Goal: Book appointment/travel/reservation

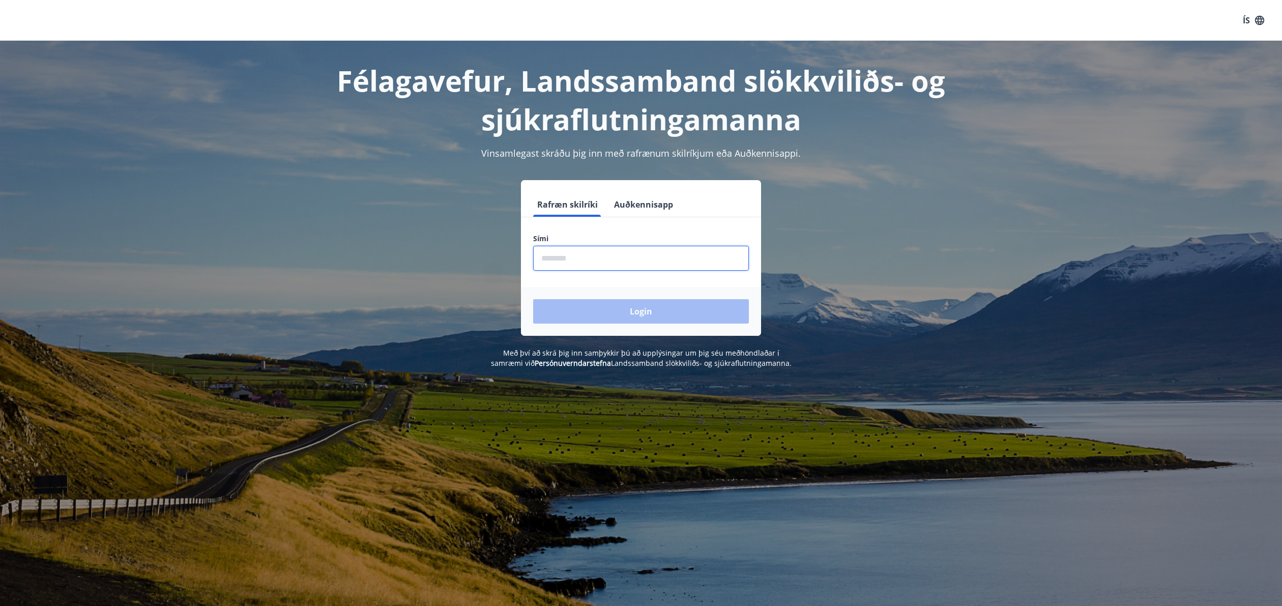
click at [620, 253] on input "phone" at bounding box center [641, 258] width 216 height 25
type input "********"
click at [533, 299] on button "Login" at bounding box center [641, 311] width 216 height 24
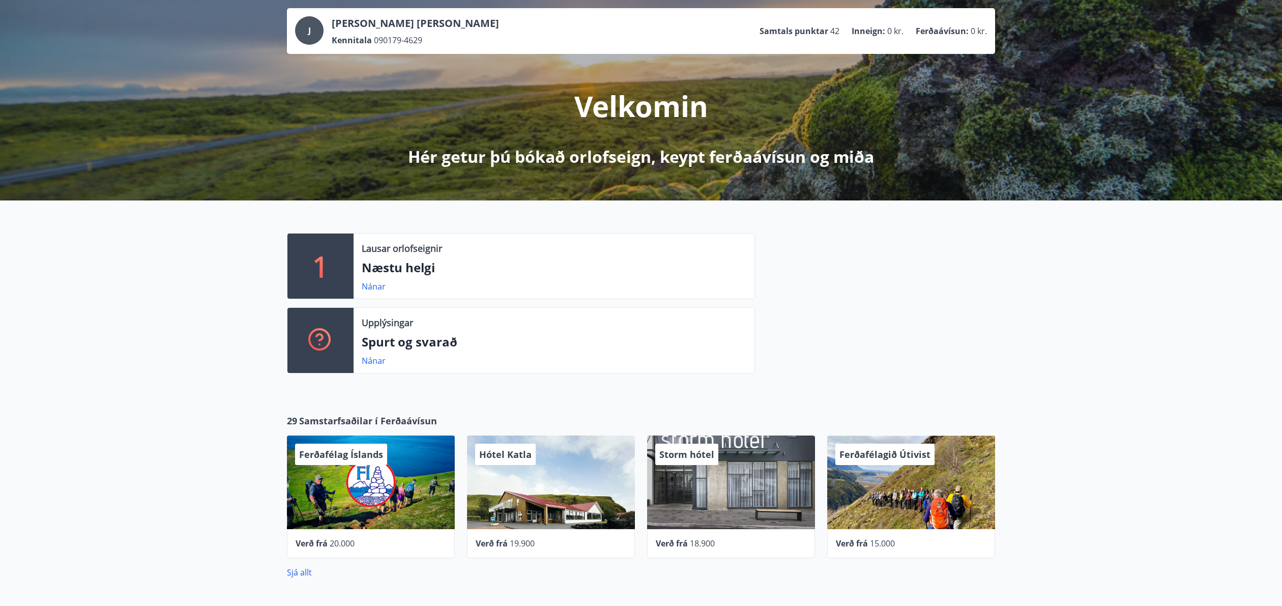
scroll to position [59, 0]
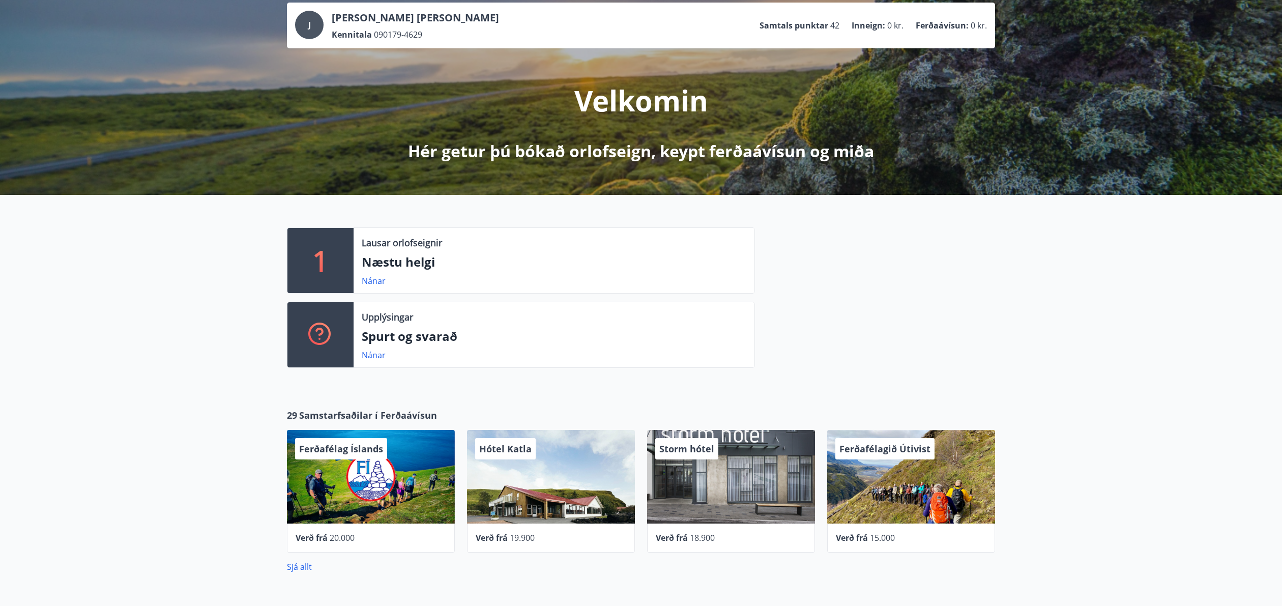
click at [390, 268] on p "Næstu helgi" at bounding box center [554, 261] width 385 height 17
click at [366, 282] on link "Nánar" at bounding box center [374, 280] width 24 height 11
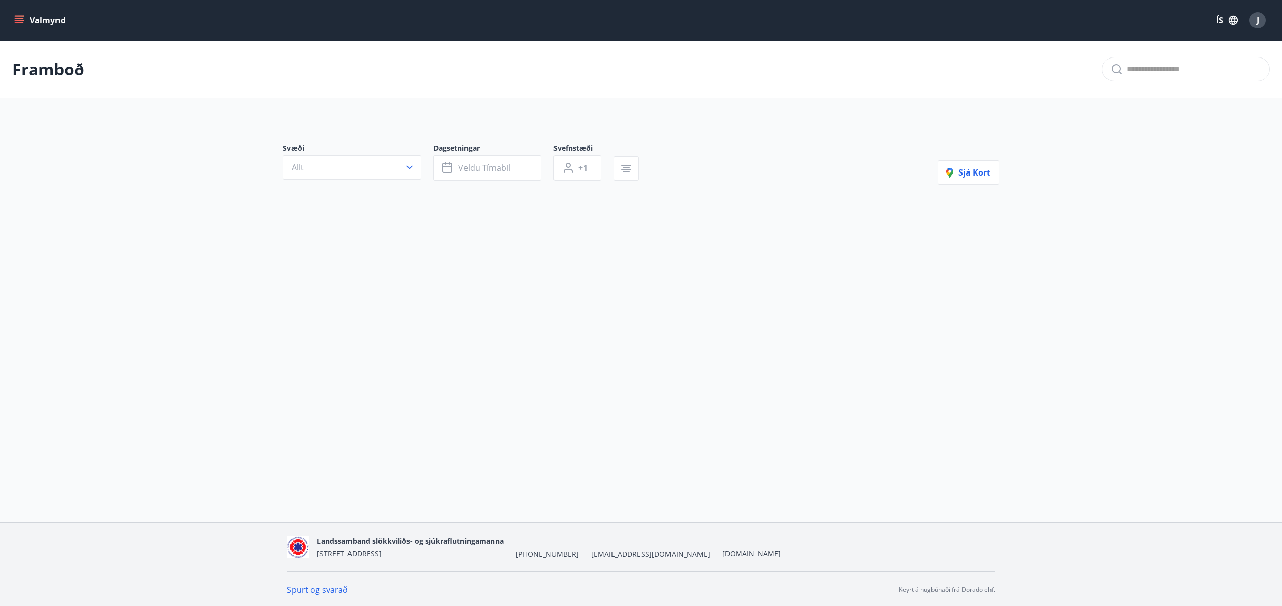
type input "*"
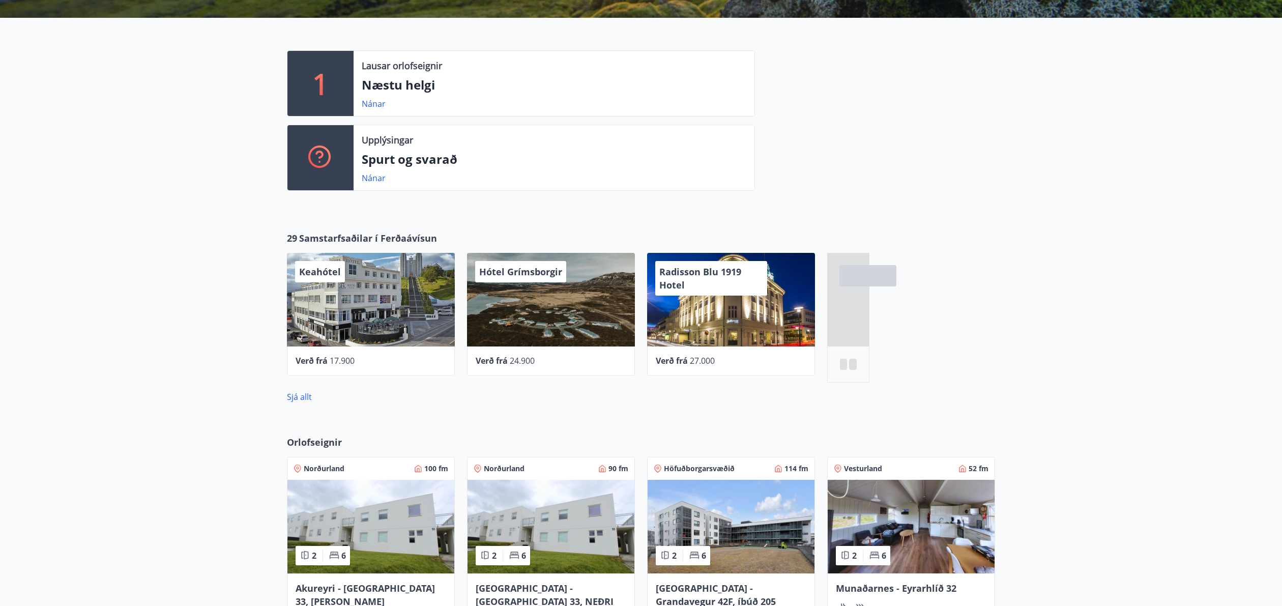
scroll to position [237, 0]
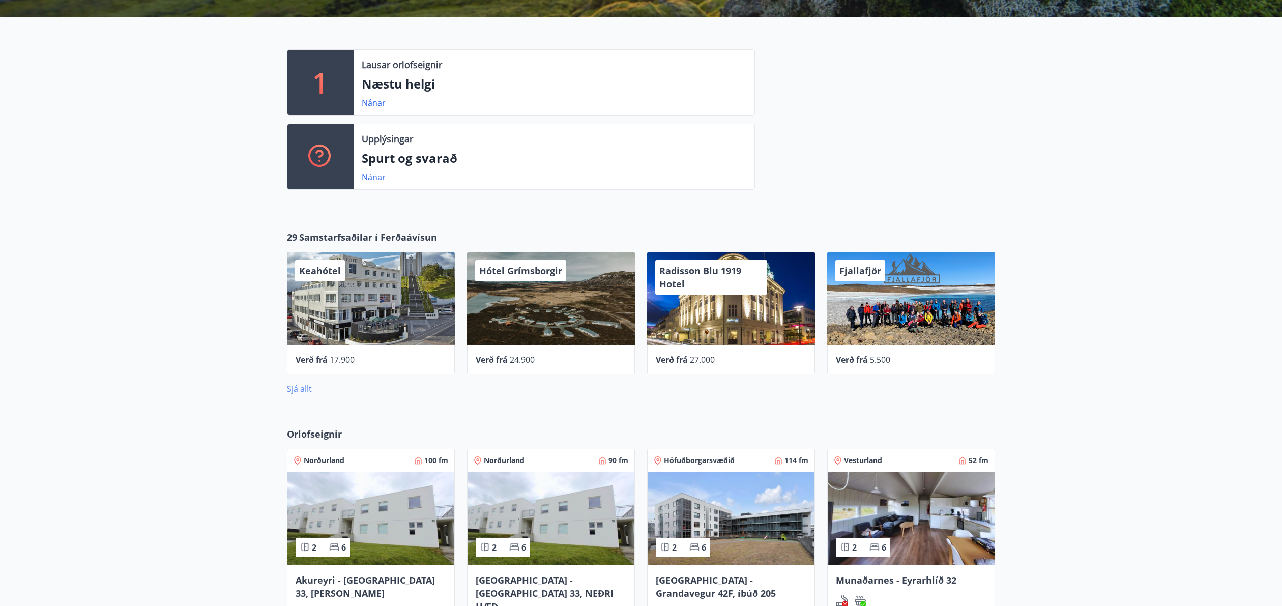
click at [301, 392] on link "Sjá allt" at bounding box center [299, 388] width 25 height 11
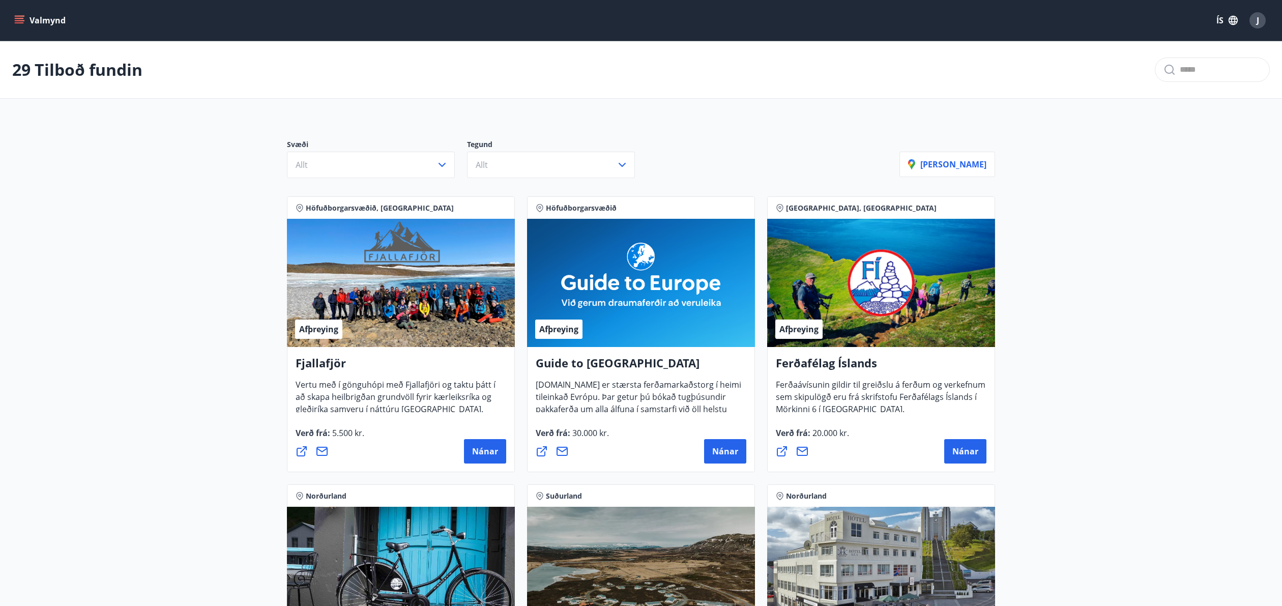
click at [26, 21] on button "Valmynd" at bounding box center [41, 20] width 58 height 18
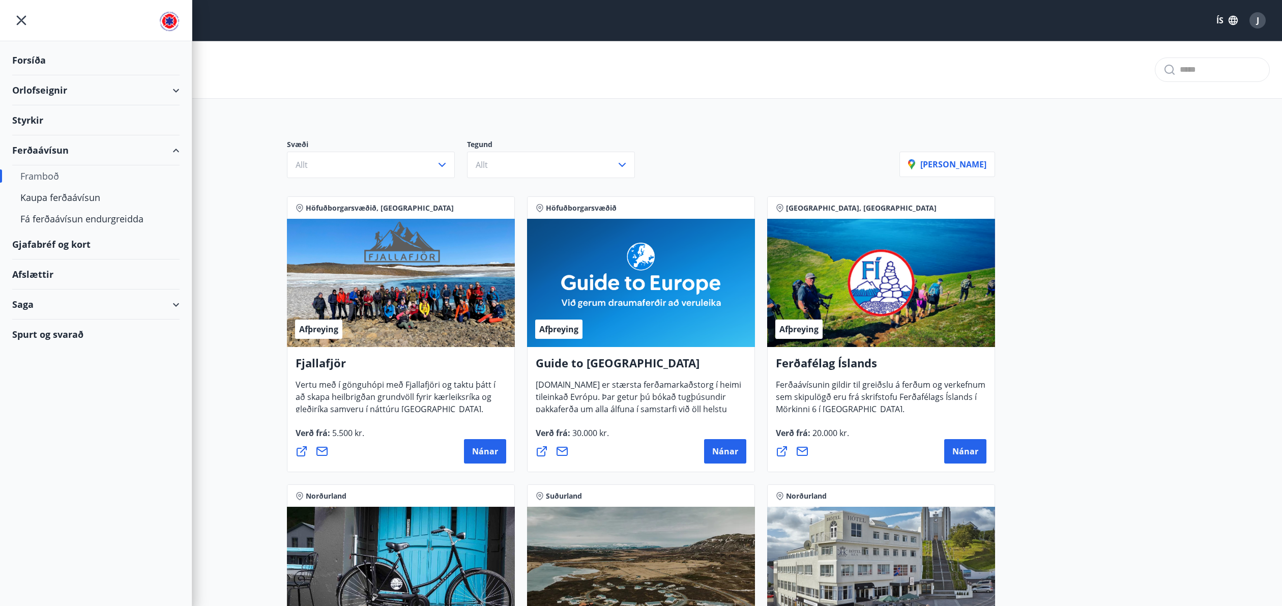
click at [54, 84] on div "Orlofseignir" at bounding box center [95, 90] width 167 height 30
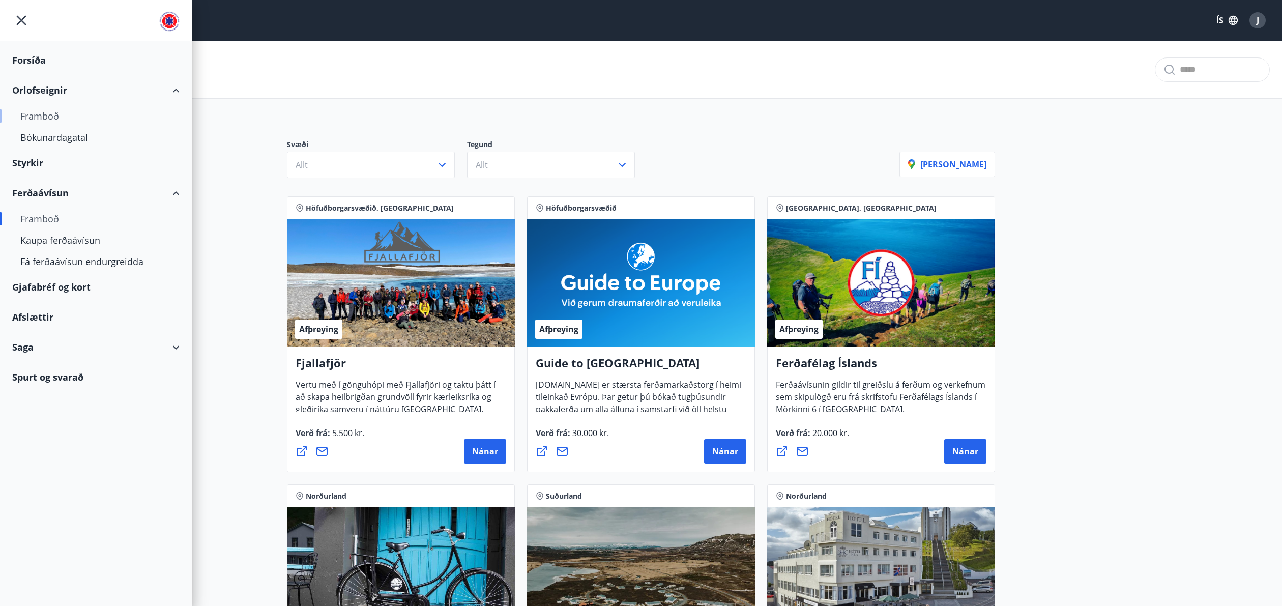
click at [49, 116] on div "Framboð" at bounding box center [95, 115] width 151 height 21
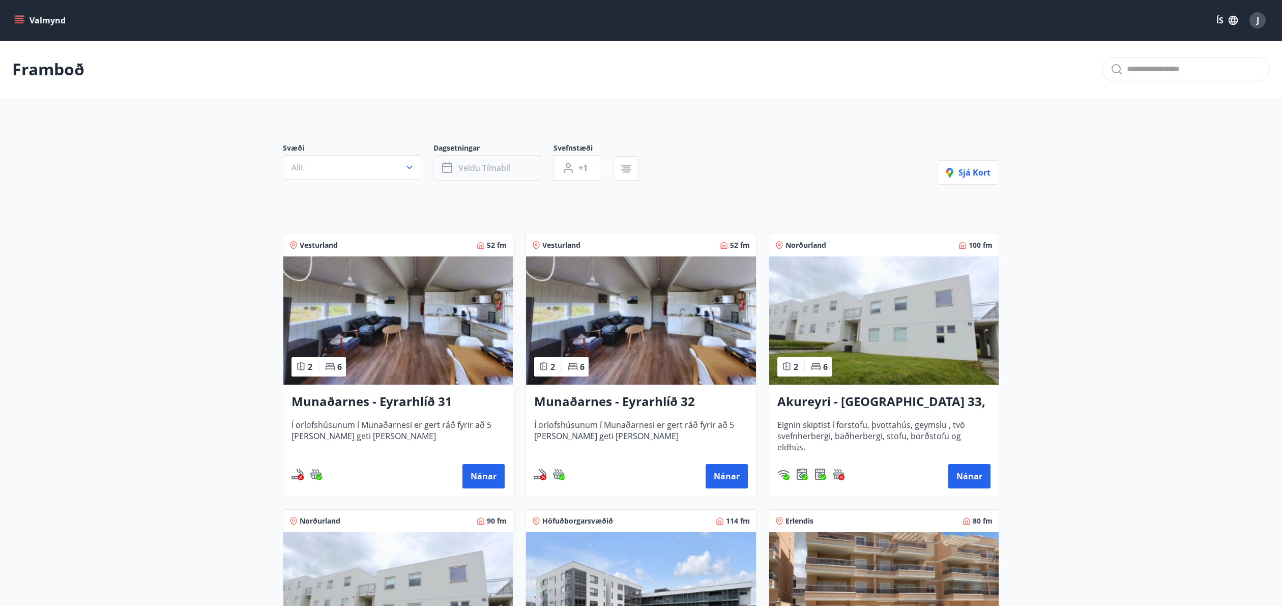
click at [484, 172] on span "Veldu tímabil" at bounding box center [485, 167] width 52 height 11
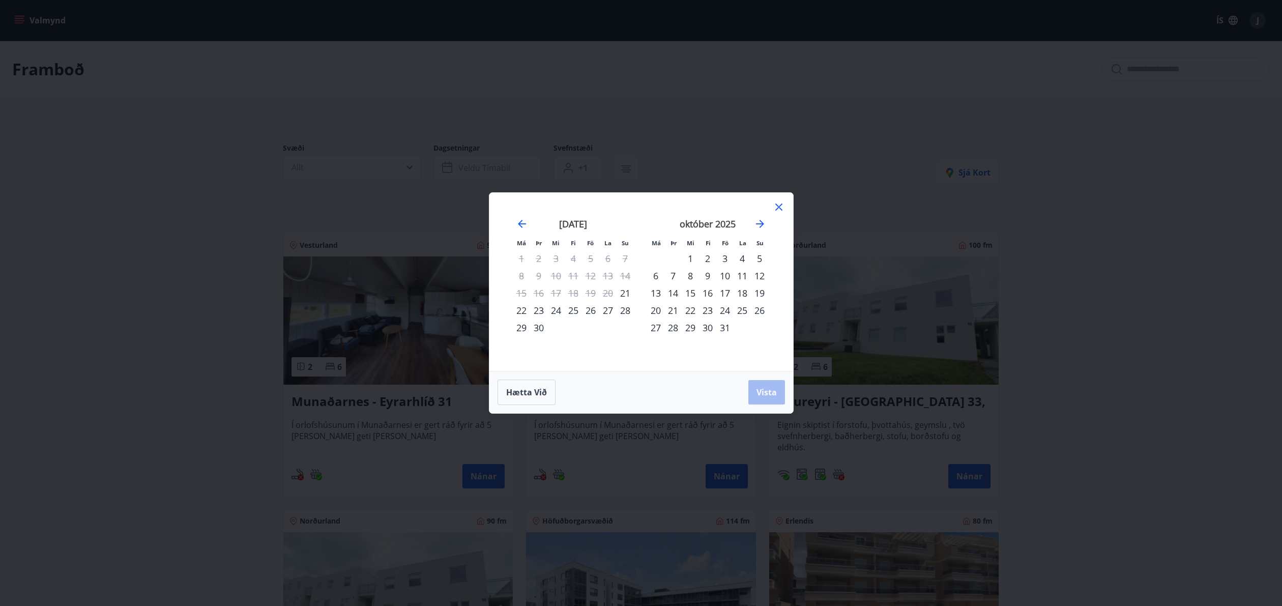
drag, startPoint x: 778, startPoint y: 209, endPoint x: 724, endPoint y: 203, distance: 54.8
click at [778, 209] on icon at bounding box center [779, 207] width 12 height 12
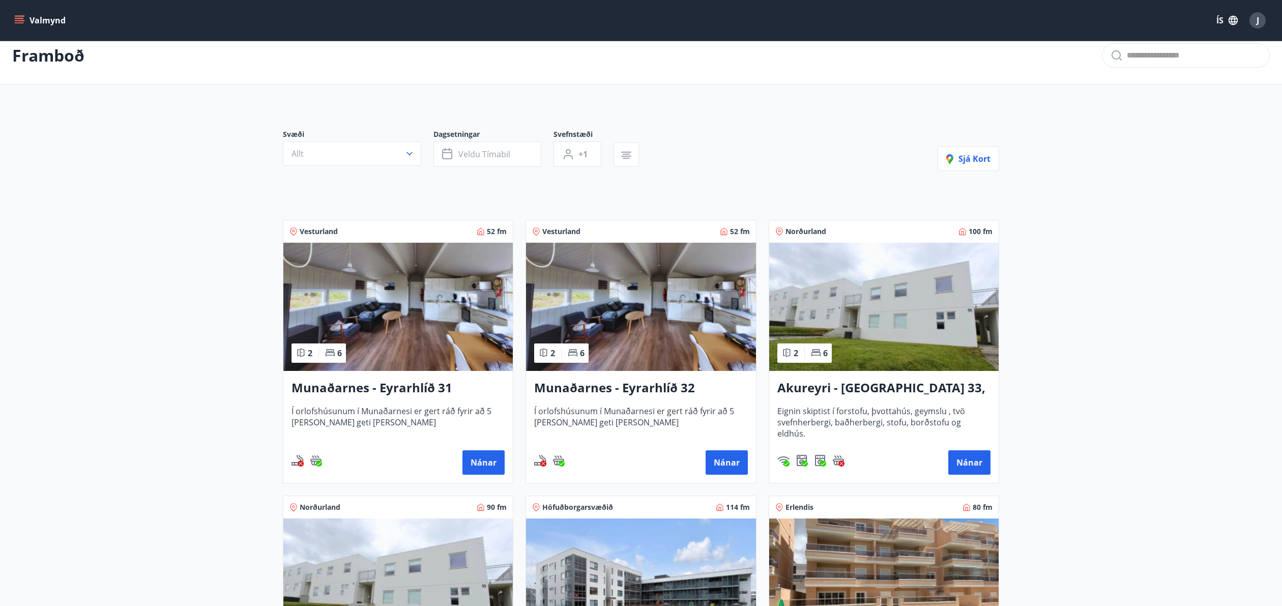
click at [21, 21] on icon "menu" at bounding box center [19, 20] width 10 height 10
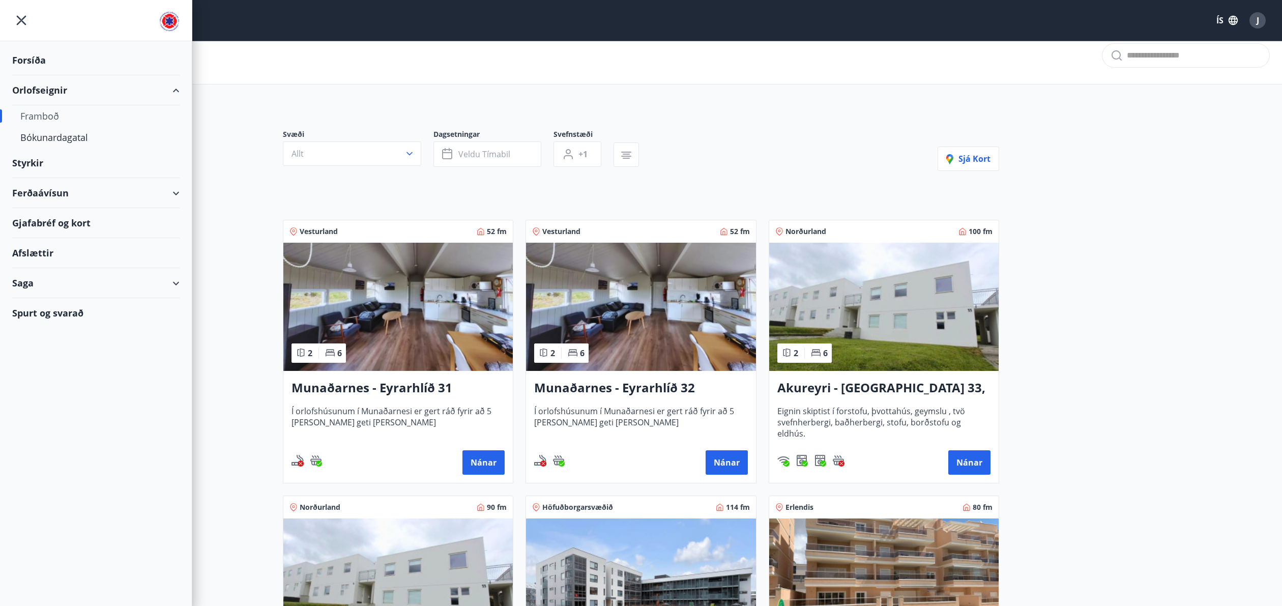
scroll to position [13, 0]
click at [47, 136] on div "Bókunardagatal" at bounding box center [95, 137] width 151 height 21
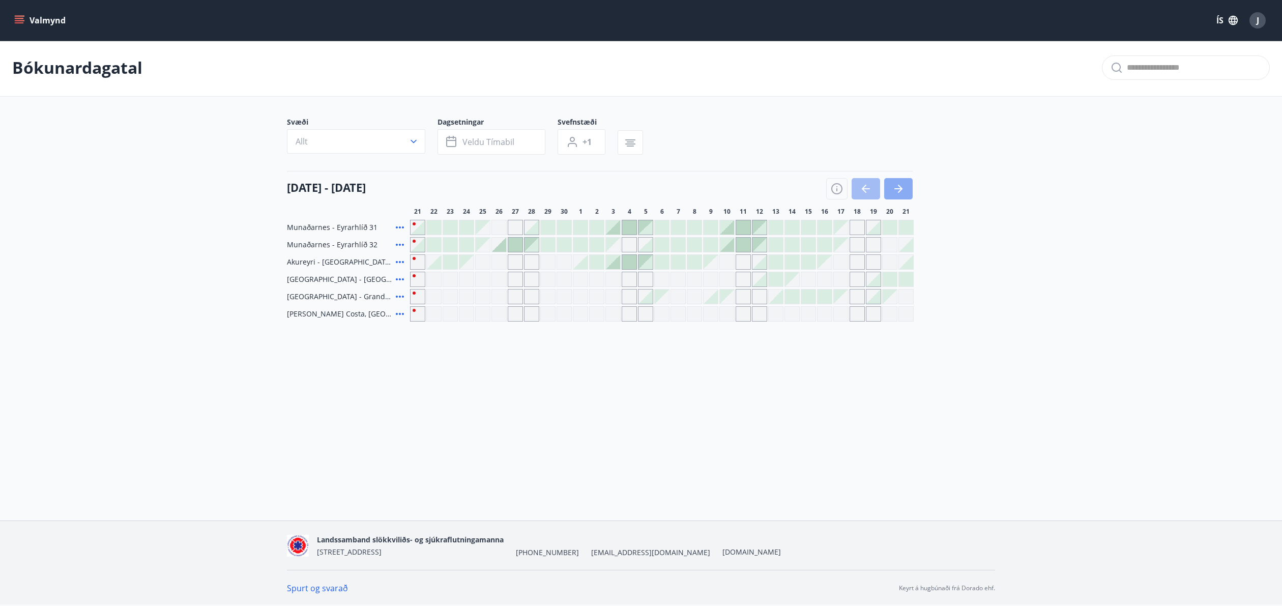
click at [893, 190] on icon "button" at bounding box center [899, 189] width 12 height 12
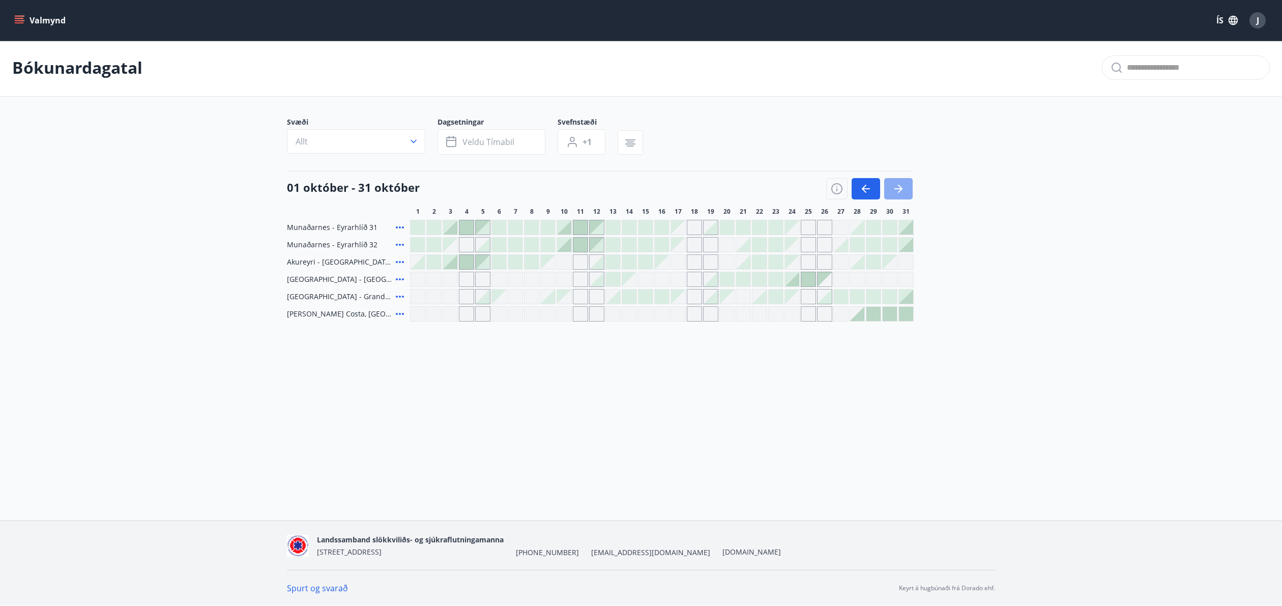
click at [893, 190] on icon "button" at bounding box center [899, 189] width 12 height 12
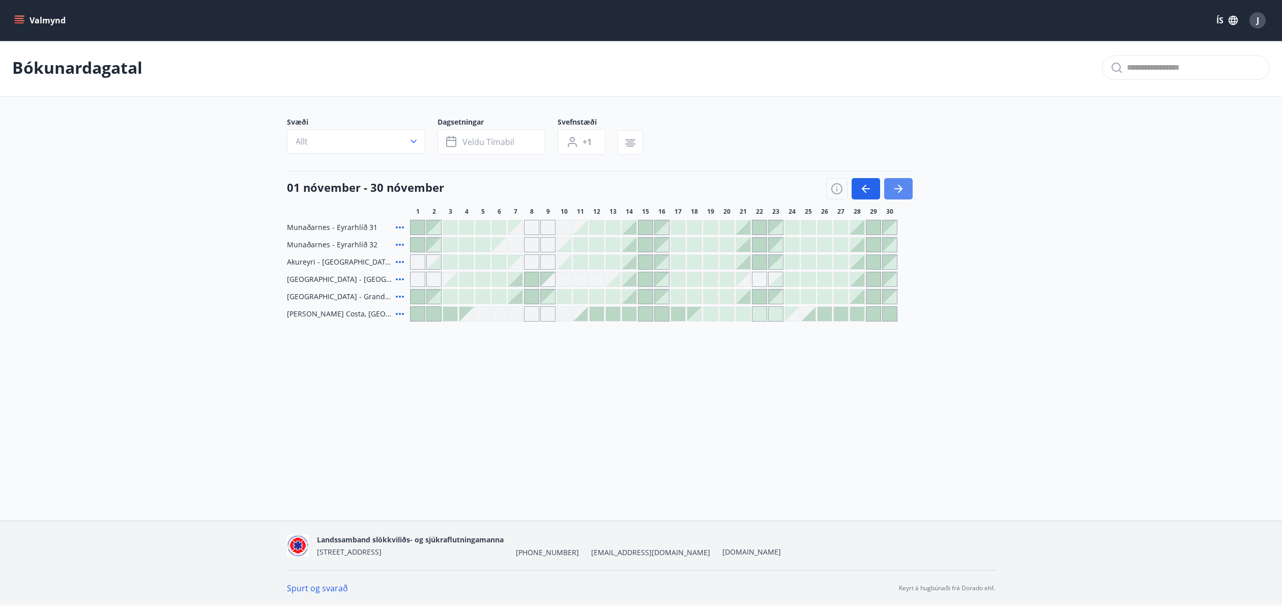
click at [893, 190] on icon "button" at bounding box center [899, 189] width 12 height 12
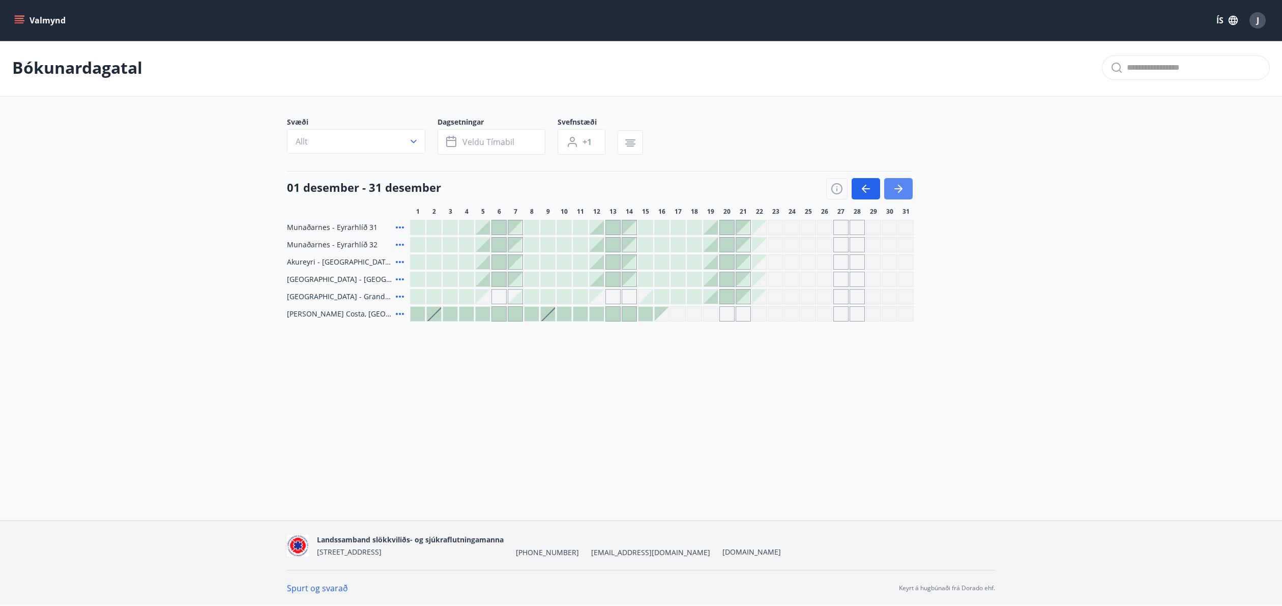
scroll to position [1, 0]
